Goal: Navigation & Orientation: Understand site structure

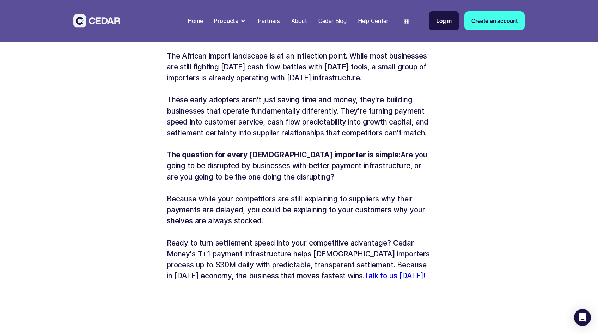
scroll to position [1898, 0]
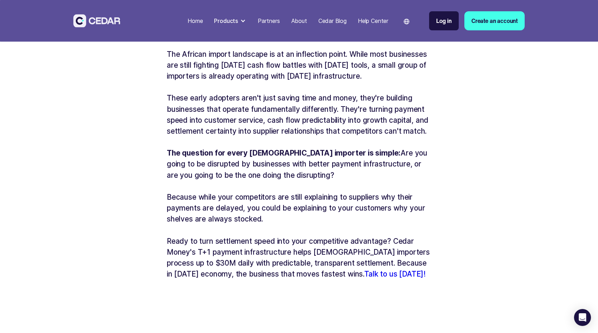
click at [229, 21] on div "Products" at bounding box center [226, 21] width 24 height 8
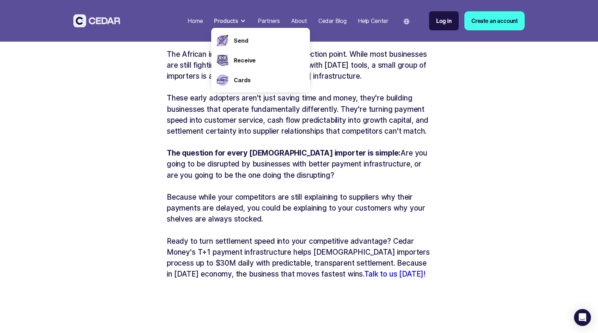
click at [266, 19] on div "Partners" at bounding box center [269, 21] width 22 height 8
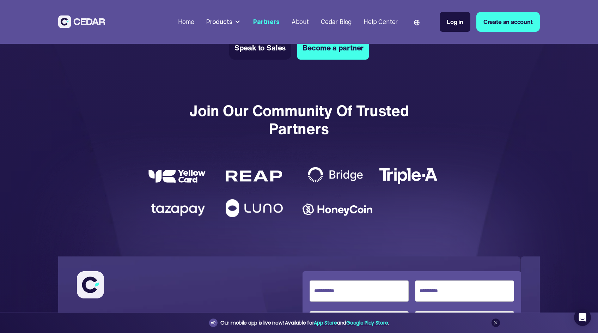
scroll to position [1289, 0]
click at [303, 22] on div "About" at bounding box center [300, 21] width 17 height 9
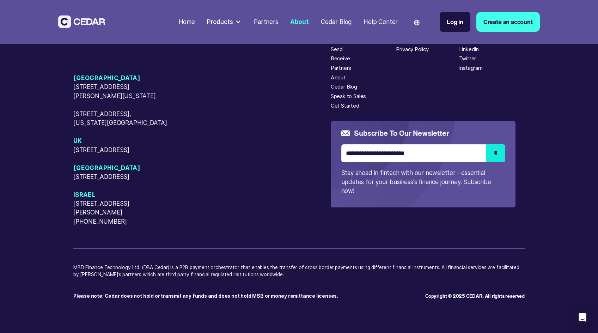
scroll to position [1940, 0]
click at [381, 20] on div "Help Center" at bounding box center [381, 21] width 34 height 9
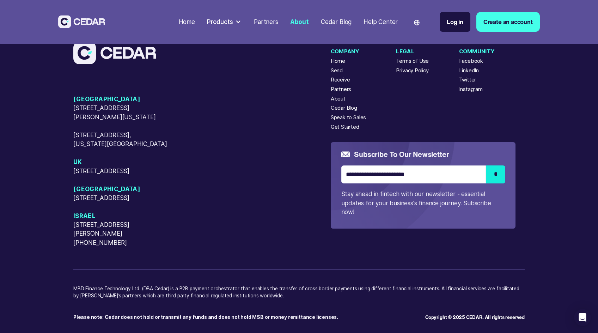
click at [79, 20] on img at bounding box center [81, 21] width 47 height 13
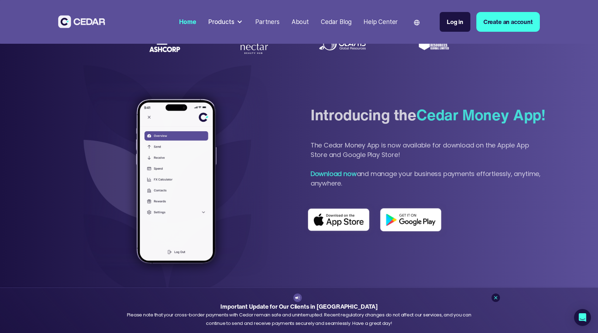
scroll to position [302, 0]
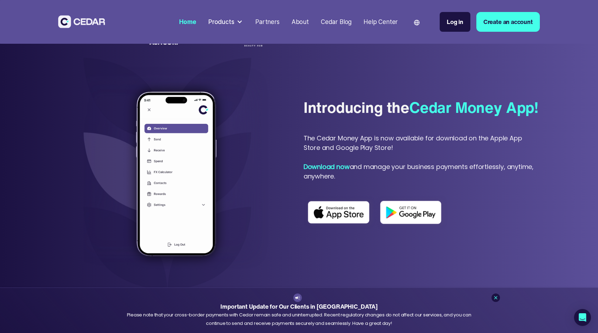
click at [303, 23] on div "About" at bounding box center [300, 21] width 17 height 9
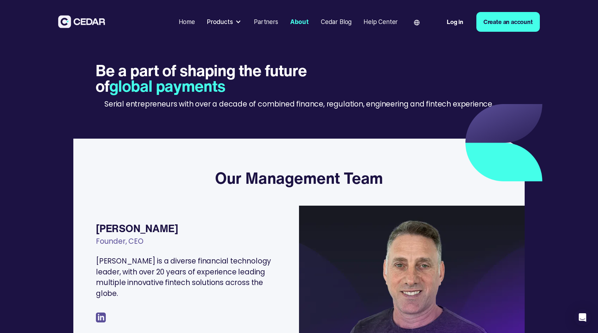
click at [185, 20] on div "Home" at bounding box center [187, 21] width 16 height 9
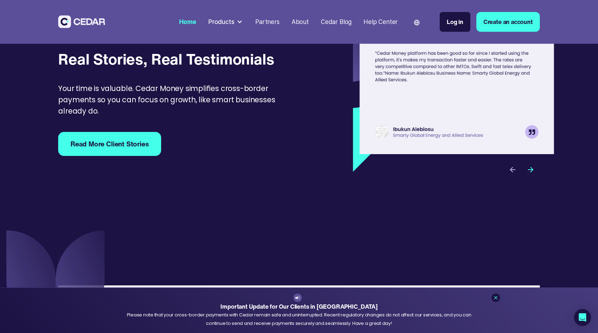
scroll to position [2321, 0]
